Goal: Task Accomplishment & Management: Manage account settings

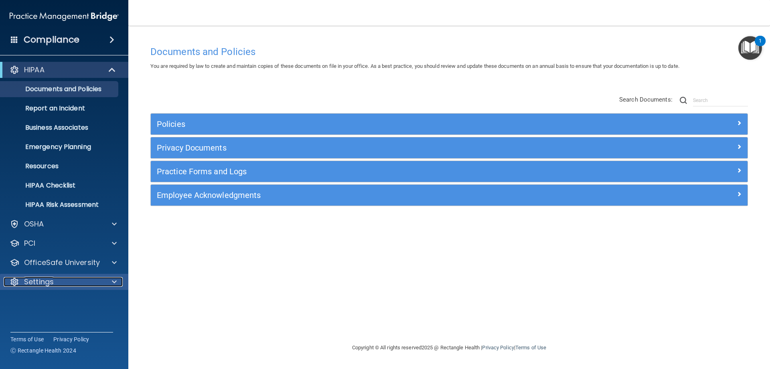
click at [40, 284] on p "Settings" at bounding box center [39, 282] width 30 height 10
click at [38, 301] on p "My Account" at bounding box center [59, 301] width 109 height 8
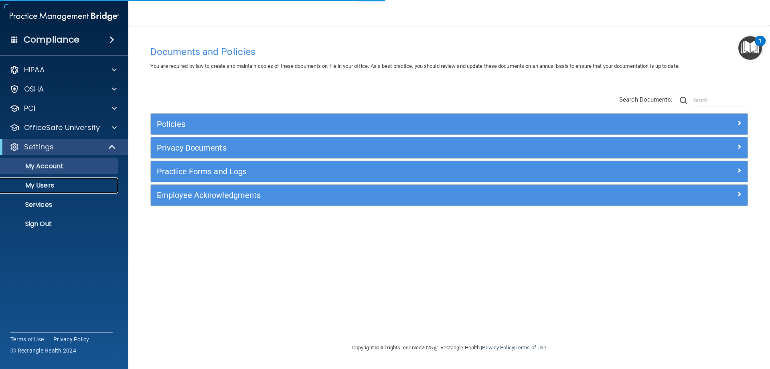
click at [45, 188] on p "My Users" at bounding box center [59, 185] width 109 height 8
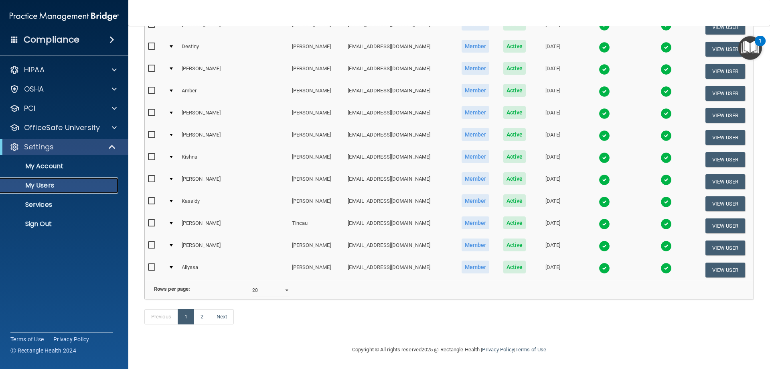
scroll to position [295, 0]
click at [271, 286] on select "10 20 30 40 all" at bounding box center [270, 290] width 37 height 12
select select "30"
click at [252, 284] on select "10 20 30 40 all" at bounding box center [270, 290] width 37 height 12
click at [285, 312] on div "Previous 1 Next" at bounding box center [449, 318] width 622 height 37
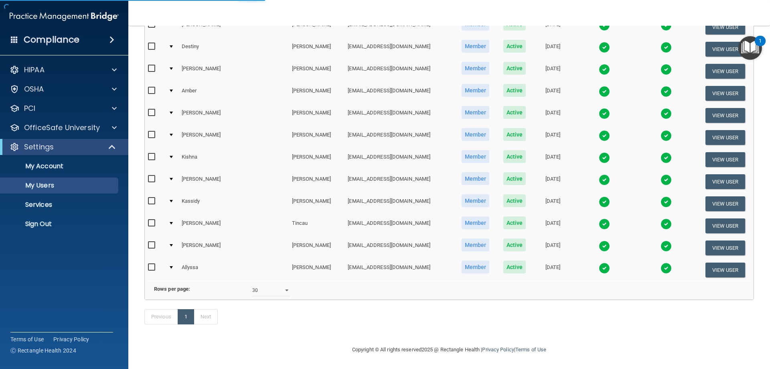
select select "30"
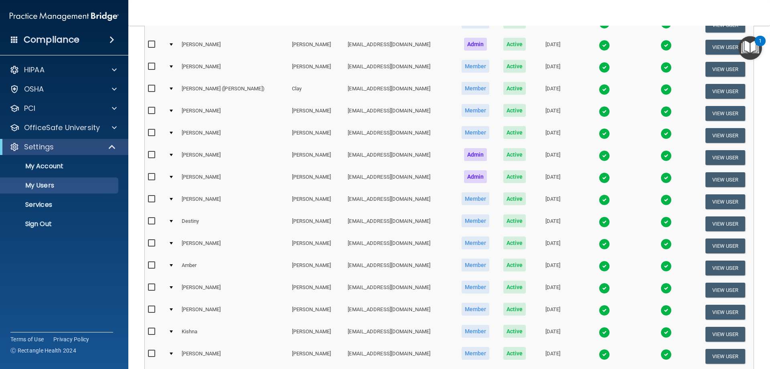
scroll to position [67, 0]
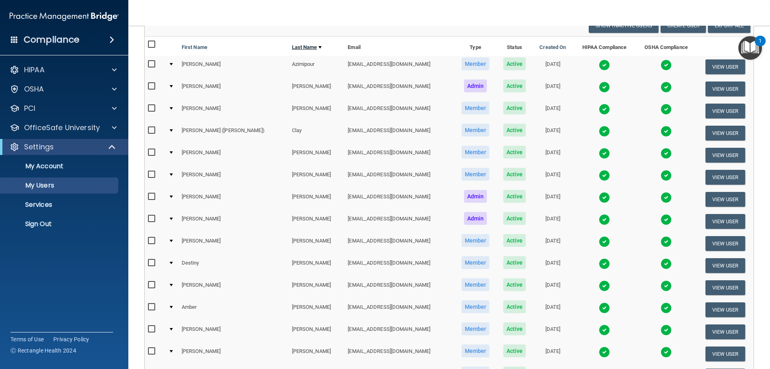
click at [292, 45] on link "Last Name" at bounding box center [307, 48] width 30 height 10
click at [292, 47] on link "Last Name" at bounding box center [307, 48] width 30 height 10
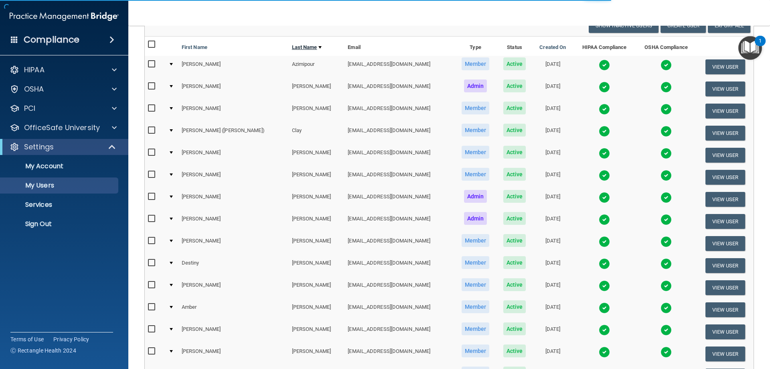
select select "30"
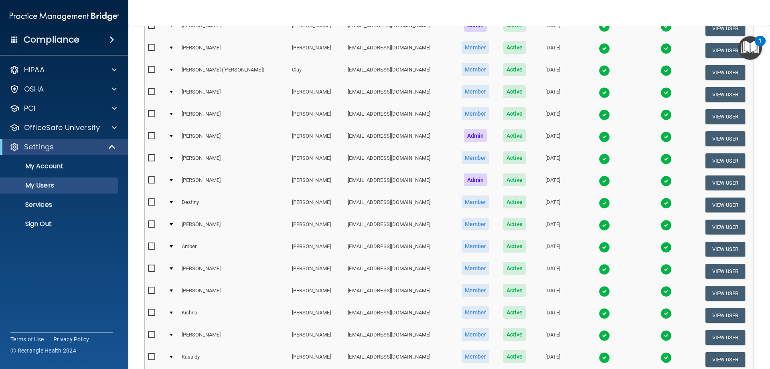
scroll to position [147, 0]
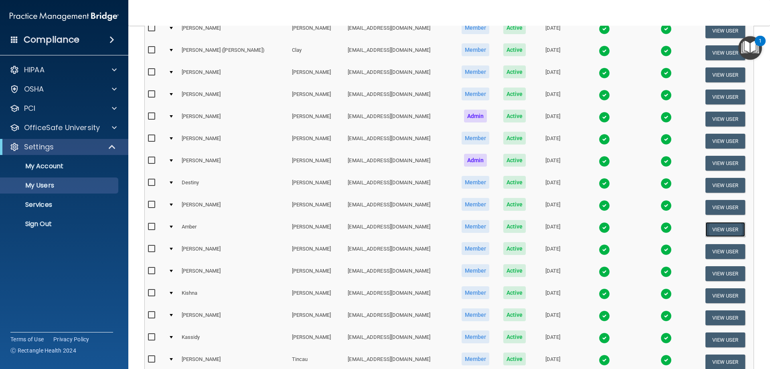
click at [714, 228] on button "View User" at bounding box center [725, 229] width 40 height 15
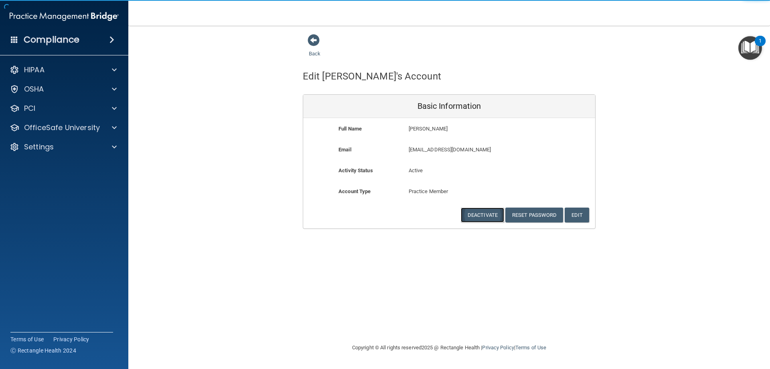
click at [472, 217] on button "Deactivate" at bounding box center [482, 214] width 43 height 15
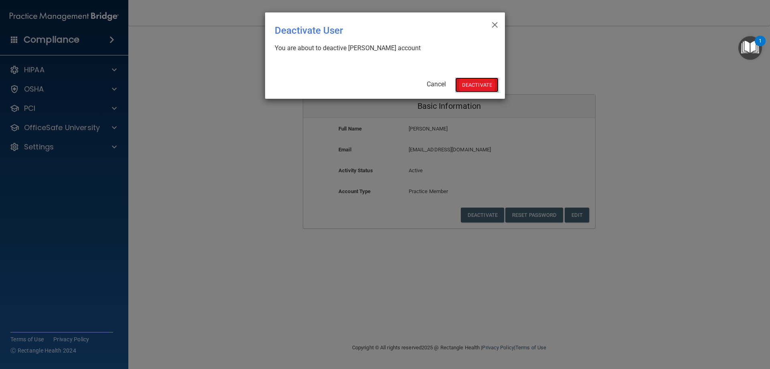
click at [468, 81] on button "Deactivate" at bounding box center [476, 84] width 43 height 15
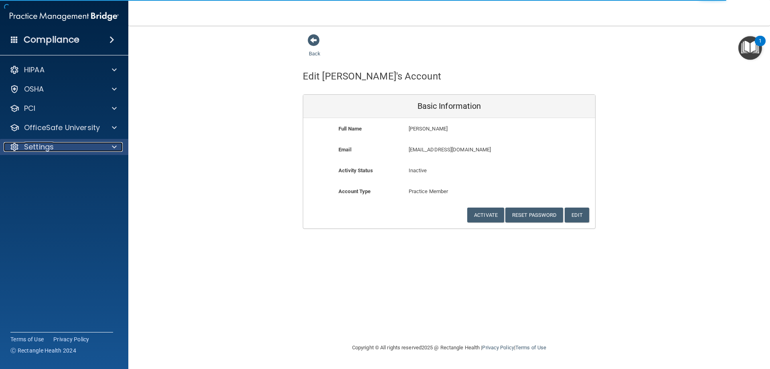
click at [64, 144] on div "Settings" at bounding box center [53, 147] width 99 height 10
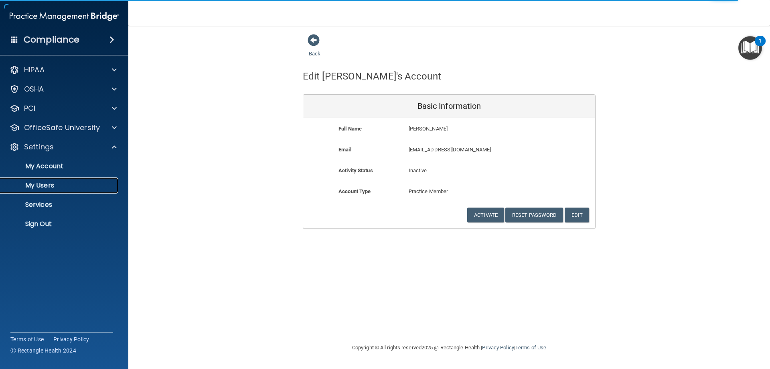
click at [47, 185] on p "My Users" at bounding box center [59, 185] width 109 height 8
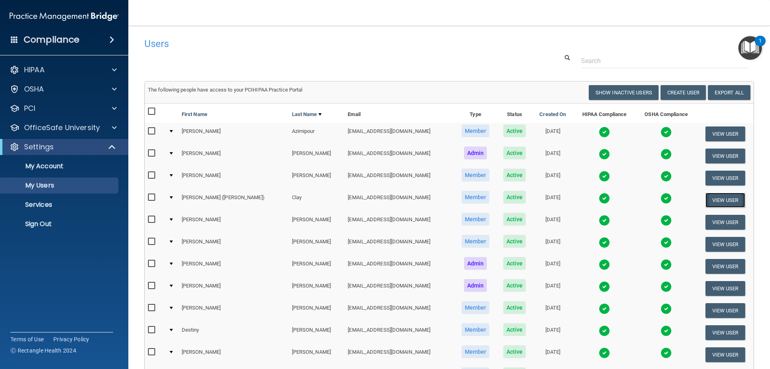
click at [709, 195] on button "View User" at bounding box center [725, 199] width 40 height 15
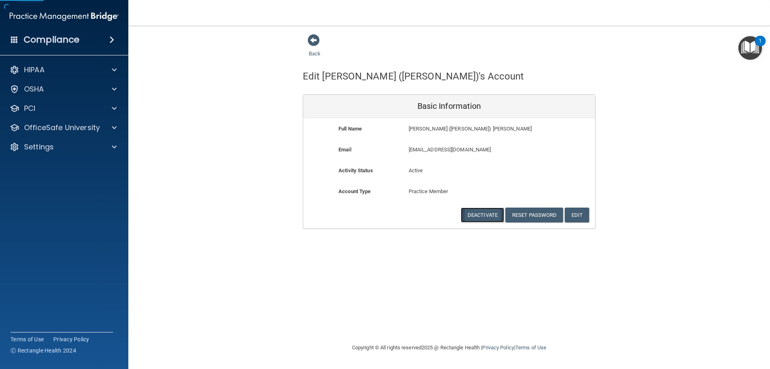
click at [474, 217] on button "Deactivate" at bounding box center [482, 214] width 43 height 15
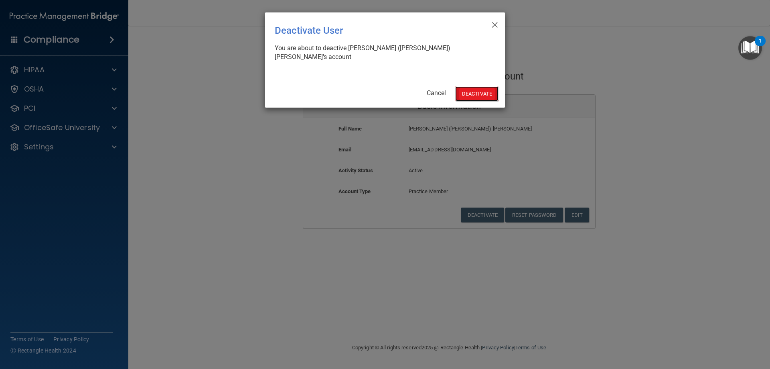
click at [466, 86] on button "Deactivate" at bounding box center [476, 93] width 43 height 15
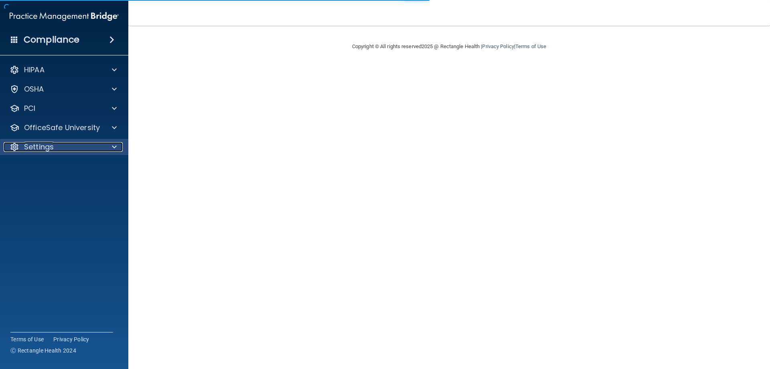
click at [22, 148] on div "Settings" at bounding box center [53, 147] width 99 height 10
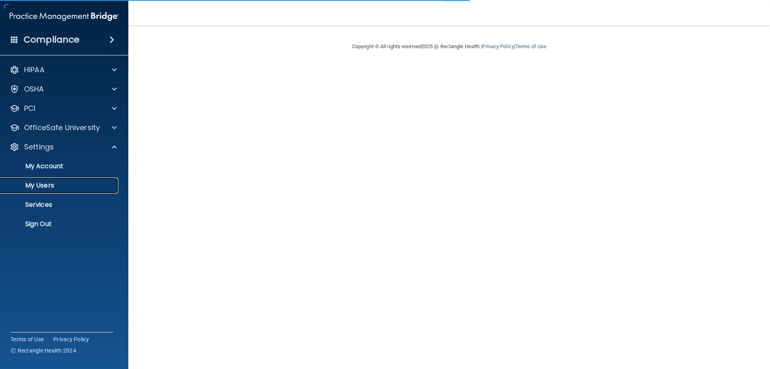
click at [32, 187] on p "My Users" at bounding box center [59, 185] width 109 height 8
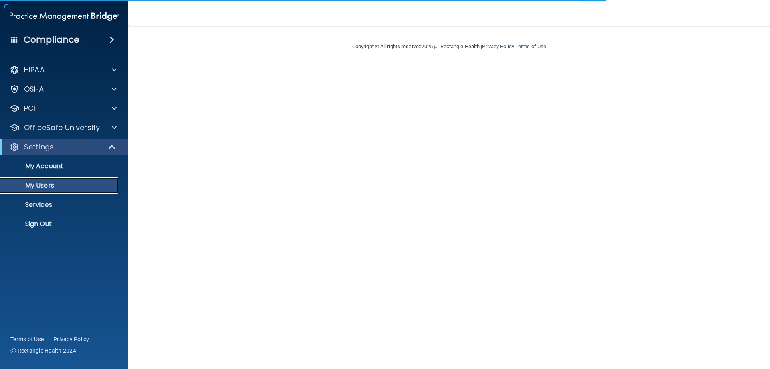
select select "20"
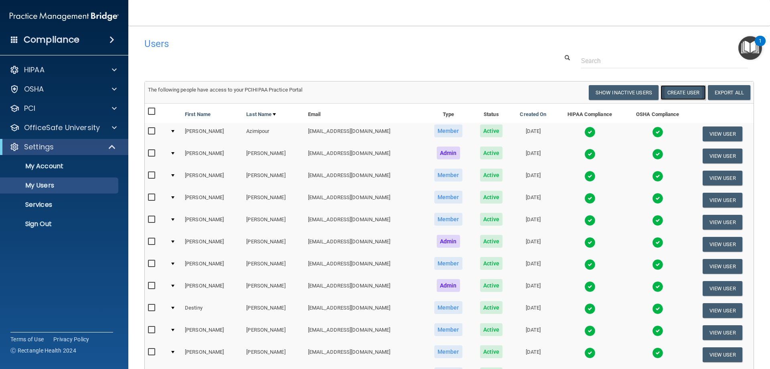
click at [682, 94] on button "Create User" at bounding box center [683, 92] width 45 height 15
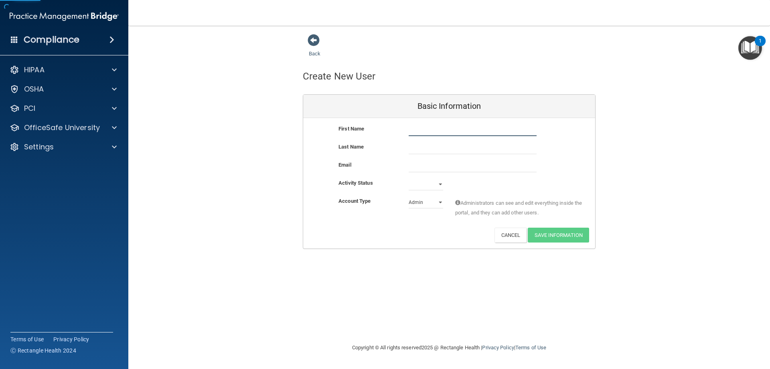
click at [417, 133] on input "text" at bounding box center [473, 130] width 128 height 12
type input "Deanna"
type input "Eklond"
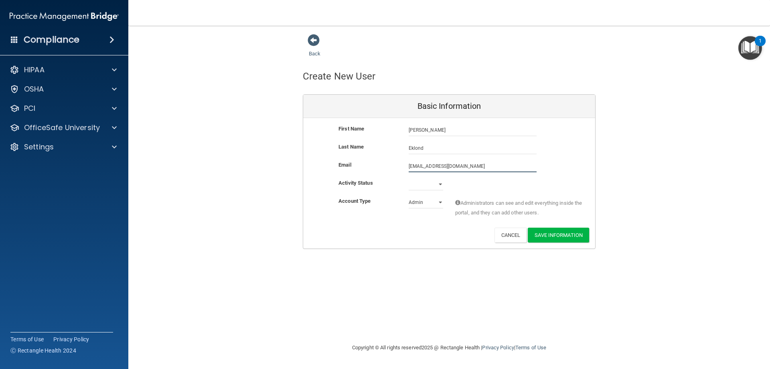
type input "deeeklond@yahoo.com"
click at [422, 186] on select "Active Inactive" at bounding box center [426, 184] width 34 height 12
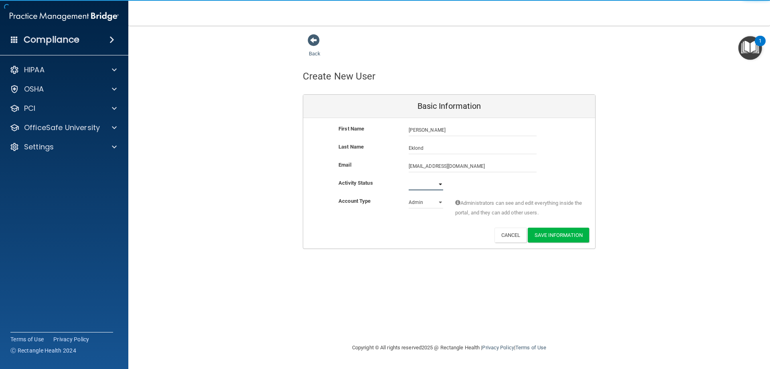
select select "active"
click at [409, 178] on select "Active Inactive" at bounding box center [426, 184] width 34 height 12
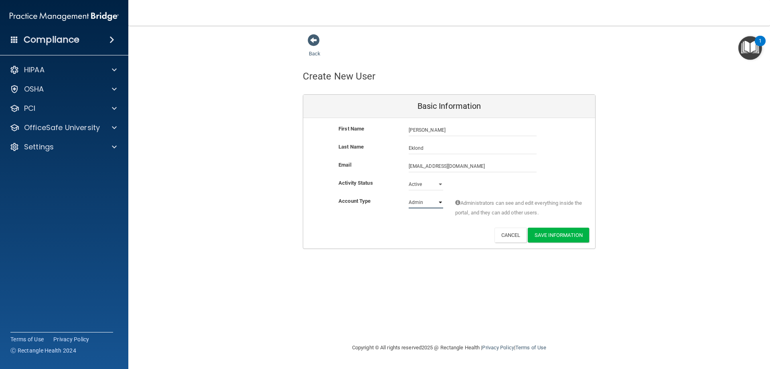
click at [422, 208] on select "Admin Member" at bounding box center [426, 202] width 34 height 12
select select "practice_member"
click at [409, 196] on select "Admin Member" at bounding box center [426, 202] width 34 height 12
click at [483, 238] on div "Deactivate Reset Password Edit Cancel Save Information" at bounding box center [449, 234] width 292 height 15
click at [552, 237] on button "Save Information" at bounding box center [558, 234] width 61 height 15
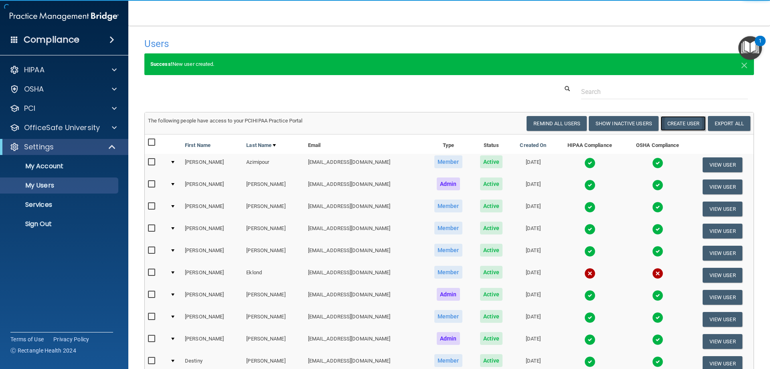
click at [670, 125] on button "Create User" at bounding box center [683, 123] width 45 height 15
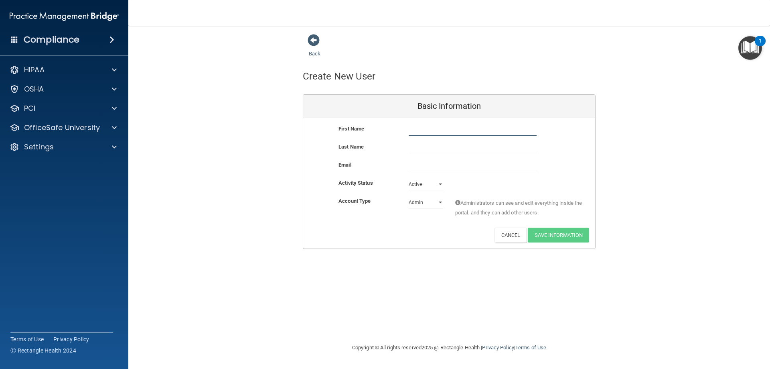
click at [432, 127] on input "text" at bounding box center [473, 130] width 128 height 12
type input "Kylee"
type input "Petty"
paste input "Kylee.petty03@icloud.com"
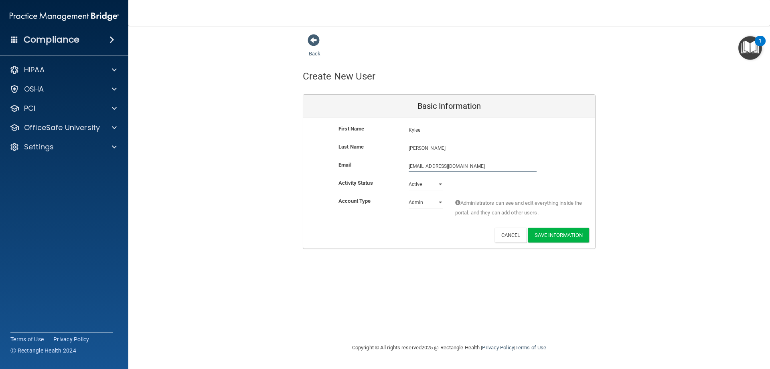
type input "Kylee.petty03@icloud.com"
click at [435, 205] on select "Admin Member" at bounding box center [426, 202] width 34 height 12
select select "practice_member"
click at [409, 196] on select "Admin Member" at bounding box center [426, 202] width 34 height 12
click at [563, 237] on button "Save Information" at bounding box center [558, 234] width 61 height 15
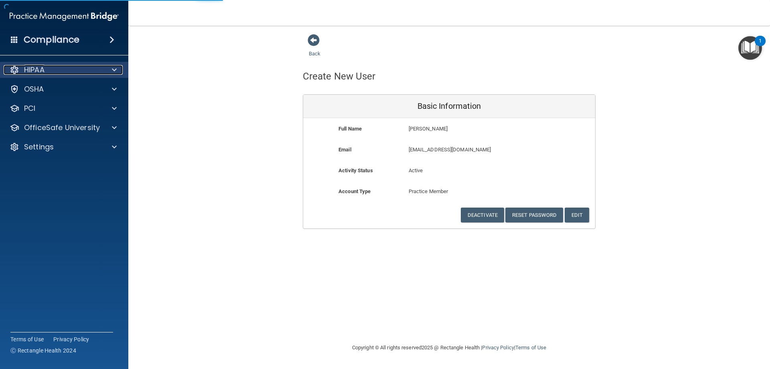
click at [35, 66] on p "HIPAA" at bounding box center [34, 70] width 20 height 10
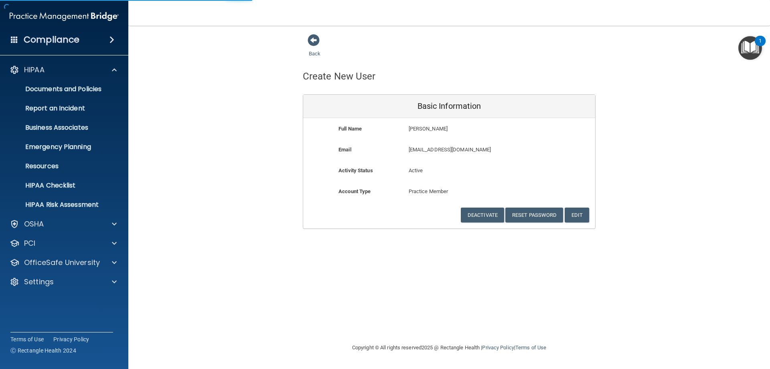
click at [47, 42] on h4 "Compliance" at bounding box center [52, 39] width 56 height 11
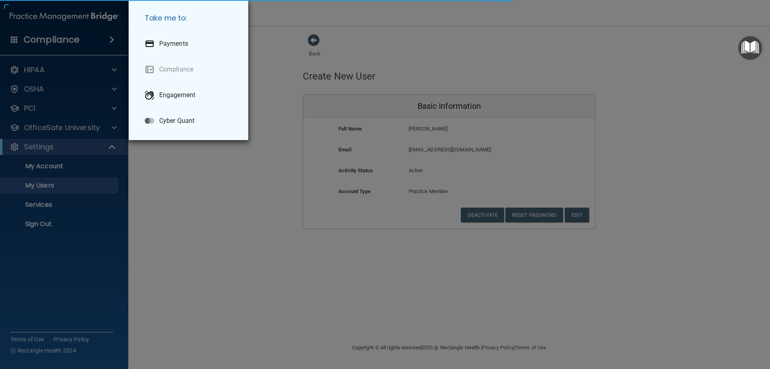
click at [13, 41] on div "Take me to: Payments Compliance Engagement Cyber Quant" at bounding box center [385, 184] width 770 height 369
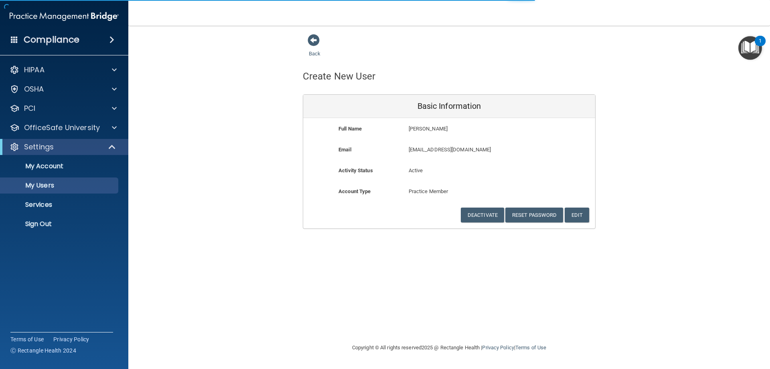
click at [13, 41] on span at bounding box center [14, 39] width 7 height 7
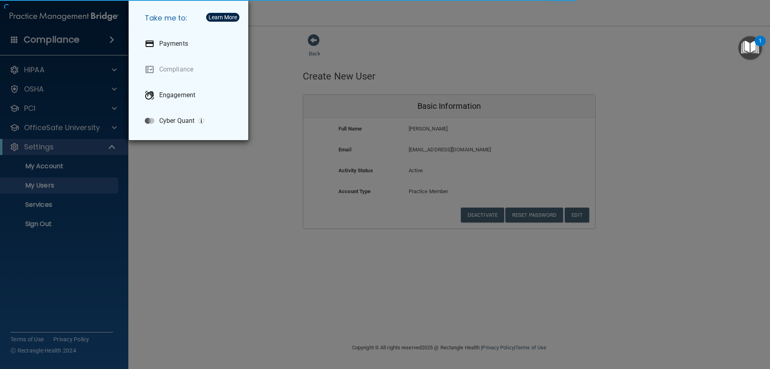
select select "20"
